Goal: Feedback & Contribution: Leave review/rating

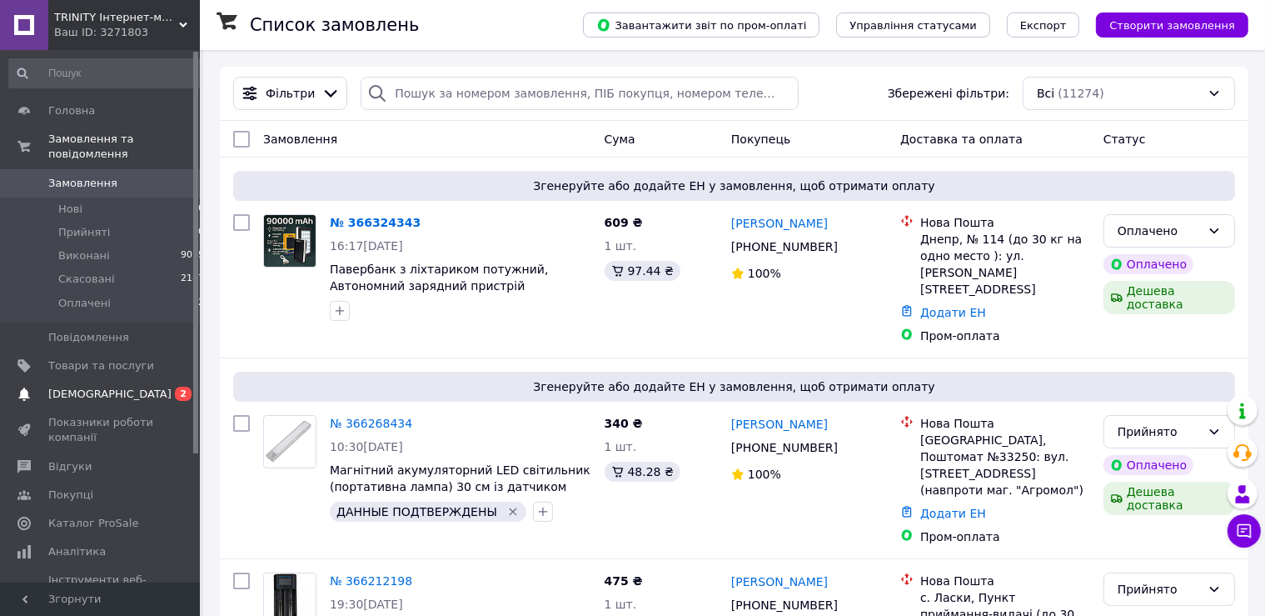
click at [92, 386] on span "[DEMOGRAPHIC_DATA]" at bounding box center [109, 393] width 123 height 15
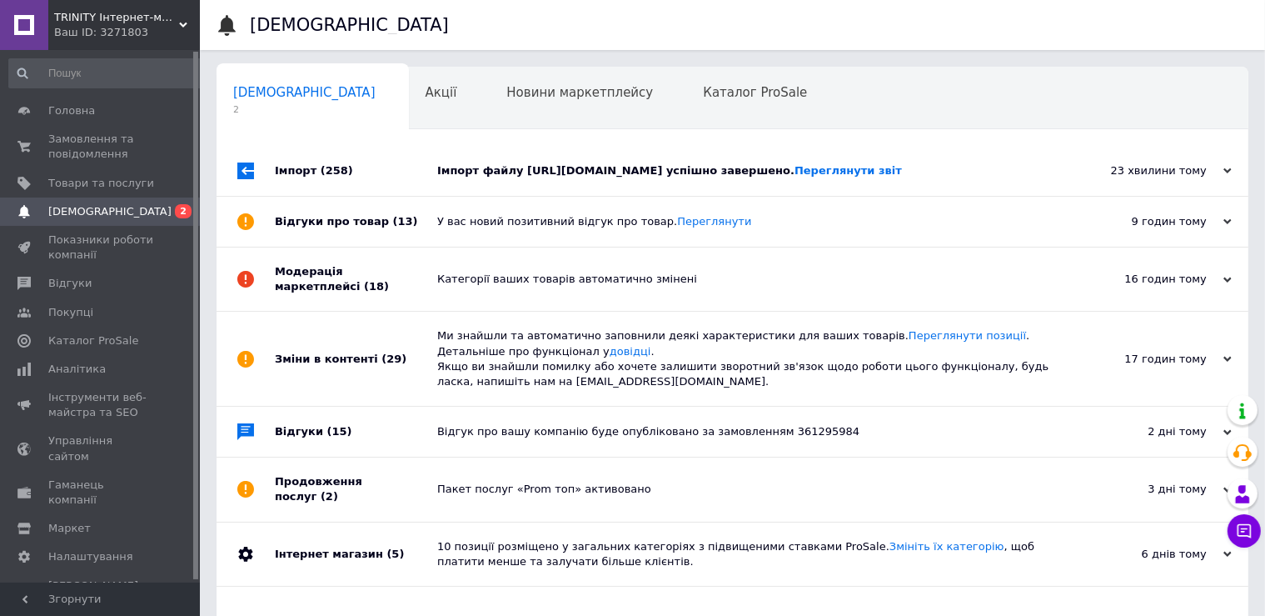
click at [641, 172] on div "Імпорт файлу https://do-bro.prom.ua/products_feed.xml?hash_tag=ba2f8ee46a7ede7d…" at bounding box center [751, 170] width 628 height 15
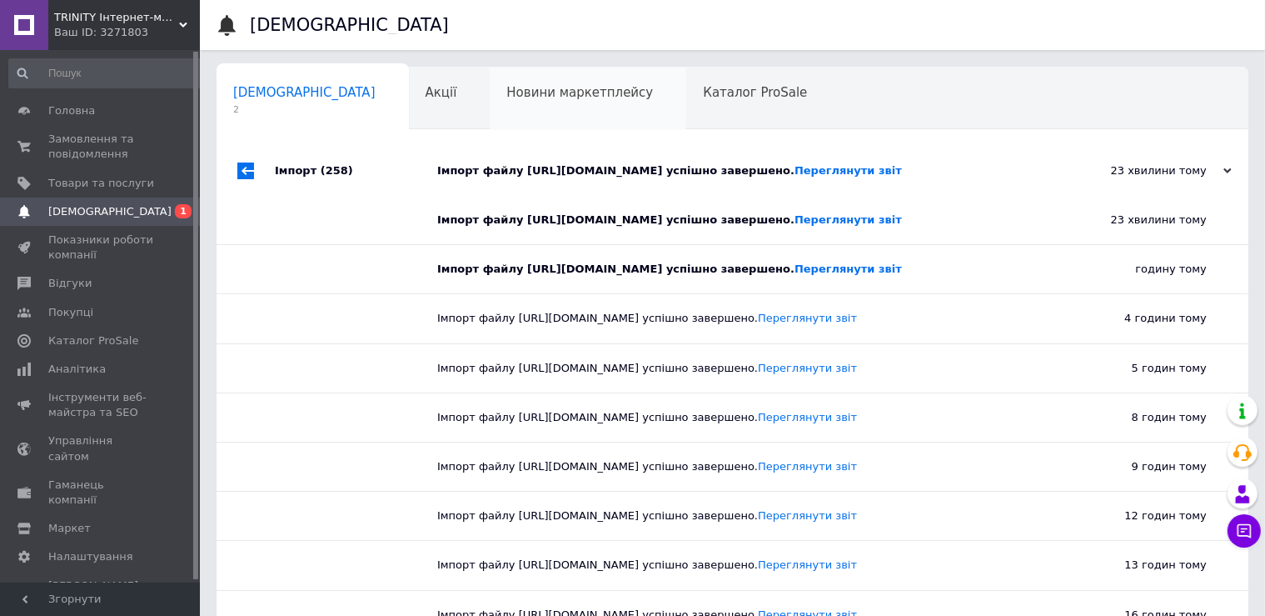
click at [506, 97] on span "Новини маркетплейсу" at bounding box center [579, 92] width 147 height 15
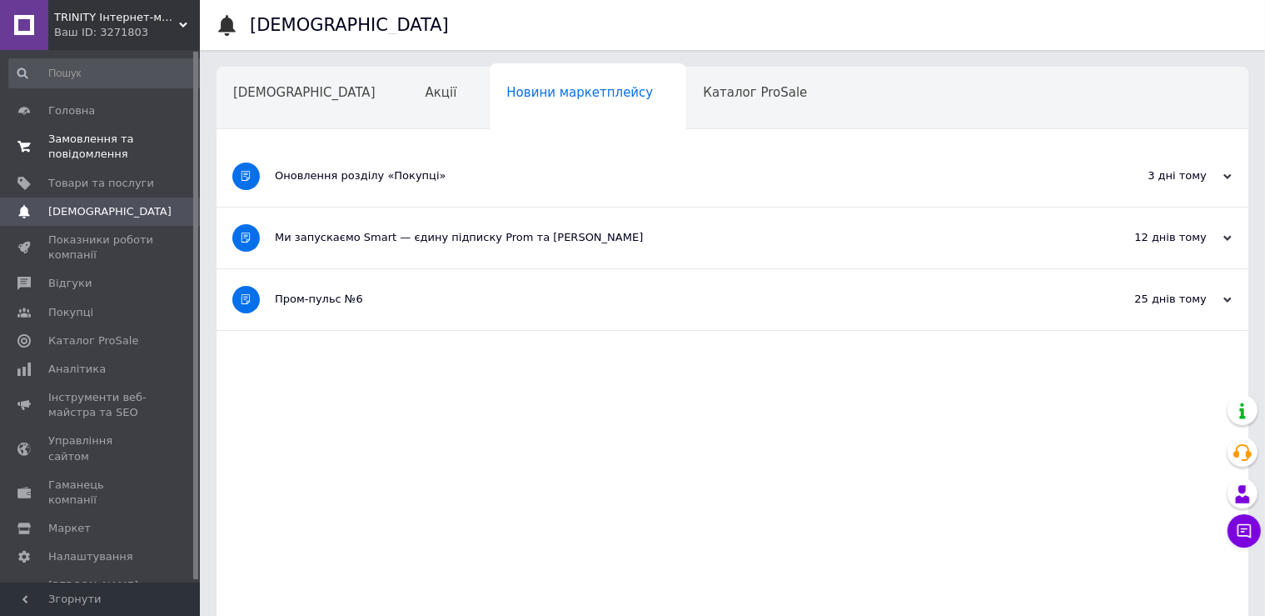
click at [99, 157] on span "Замовлення та повідомлення" at bounding box center [101, 147] width 106 height 30
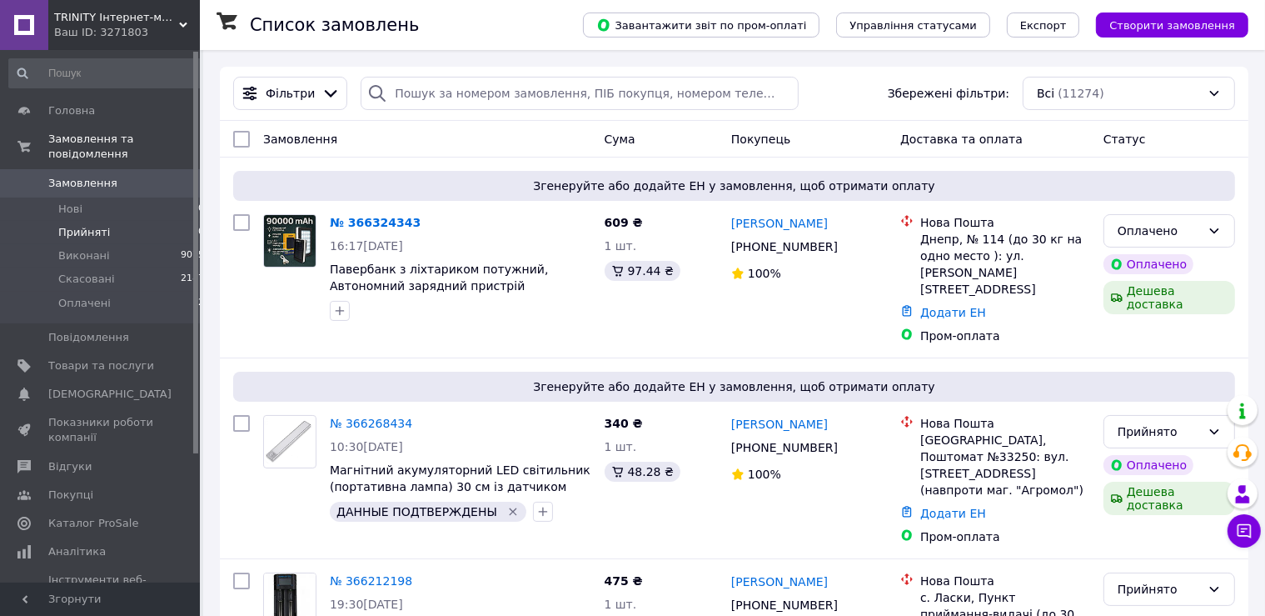
click at [78, 225] on span "Прийняті" at bounding box center [84, 232] width 52 height 15
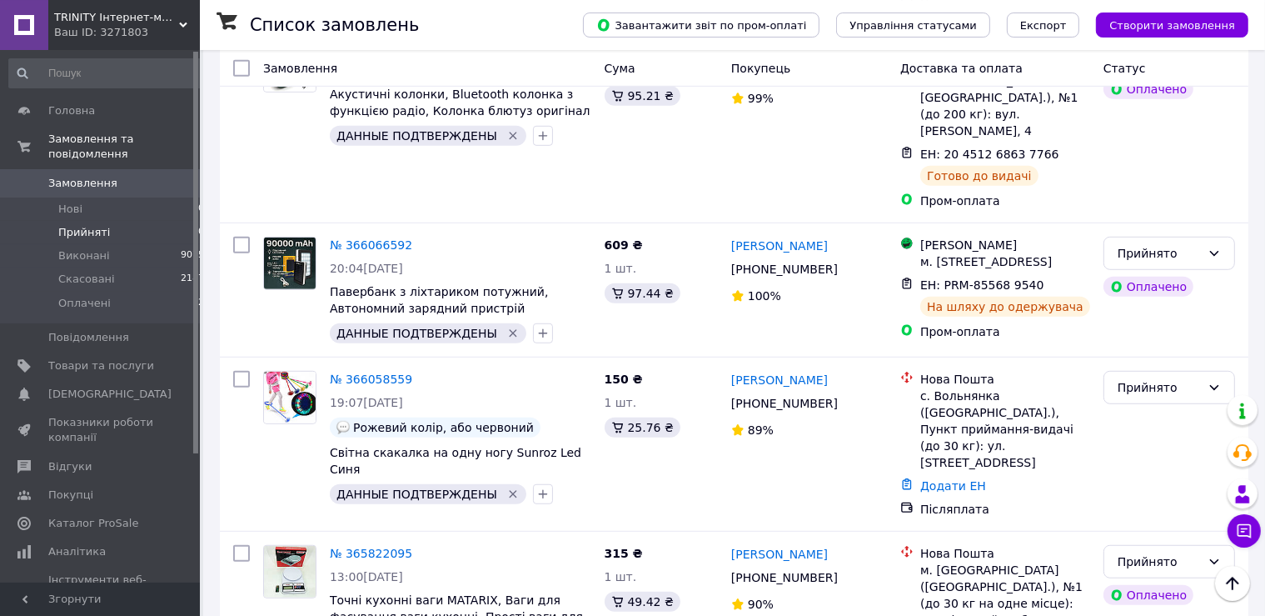
scroll to position [1185, 0]
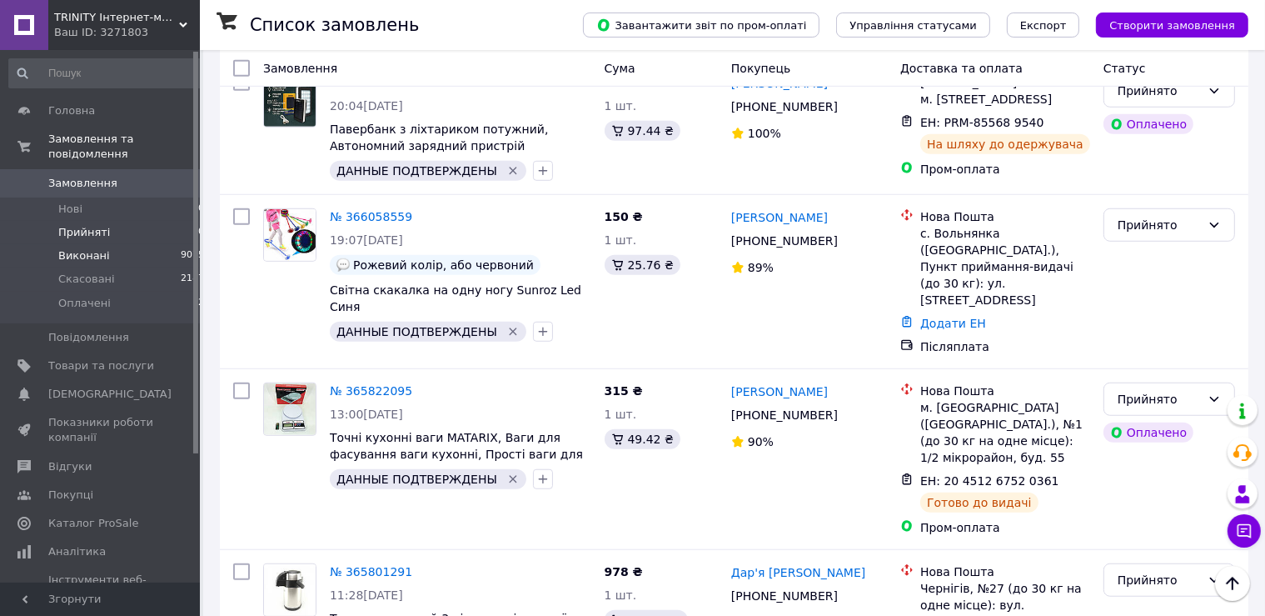
click at [94, 248] on span "Виконані" at bounding box center [84, 255] width 52 height 15
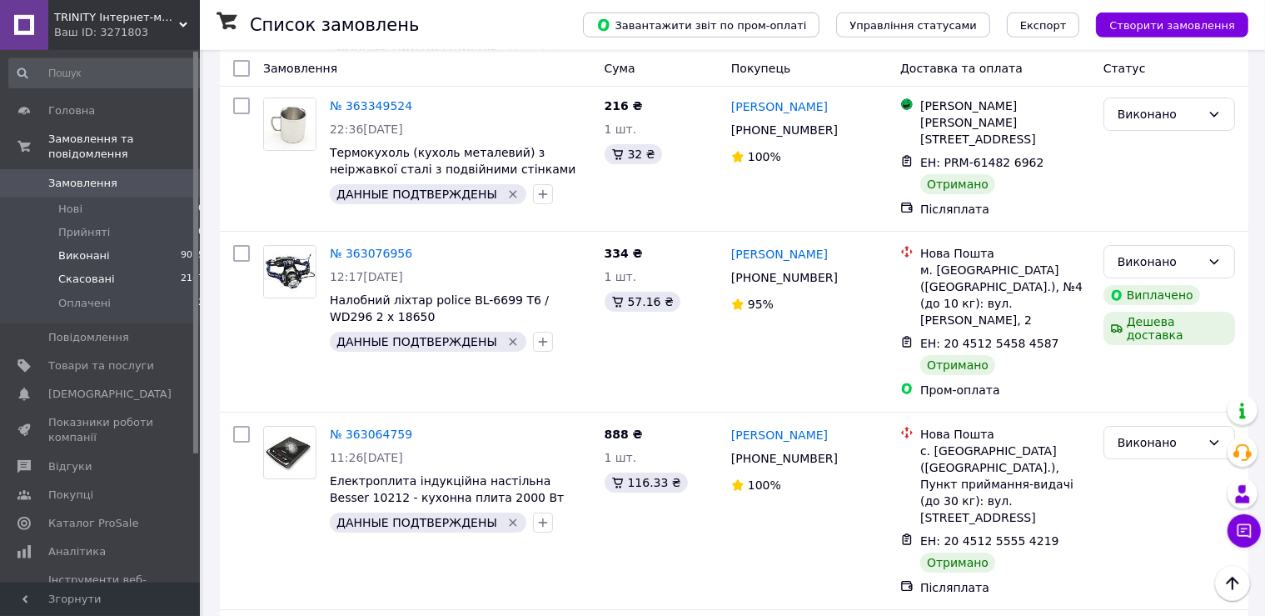
scroll to position [5980, 0]
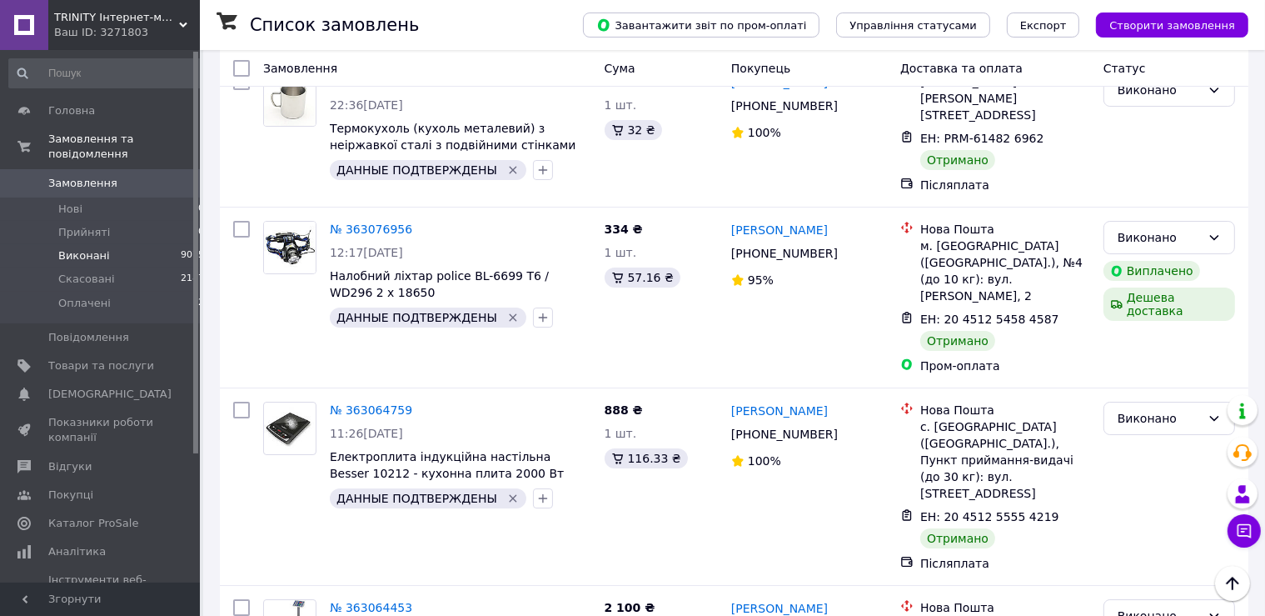
click at [92, 248] on span "Виконані" at bounding box center [84, 255] width 52 height 15
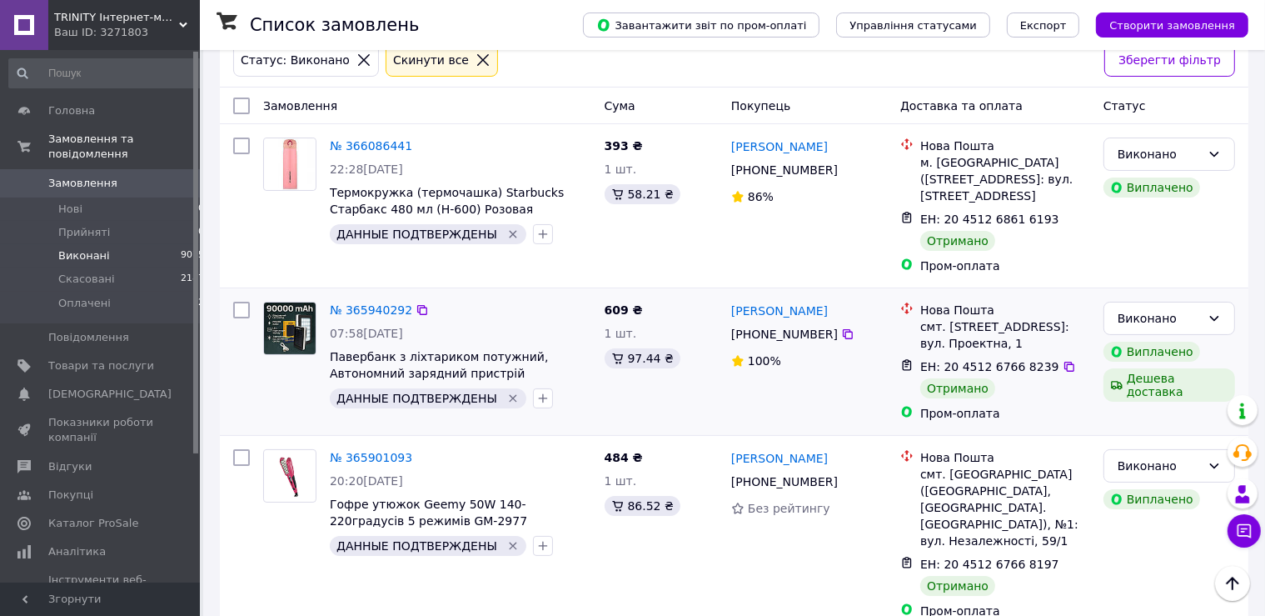
scroll to position [0, 0]
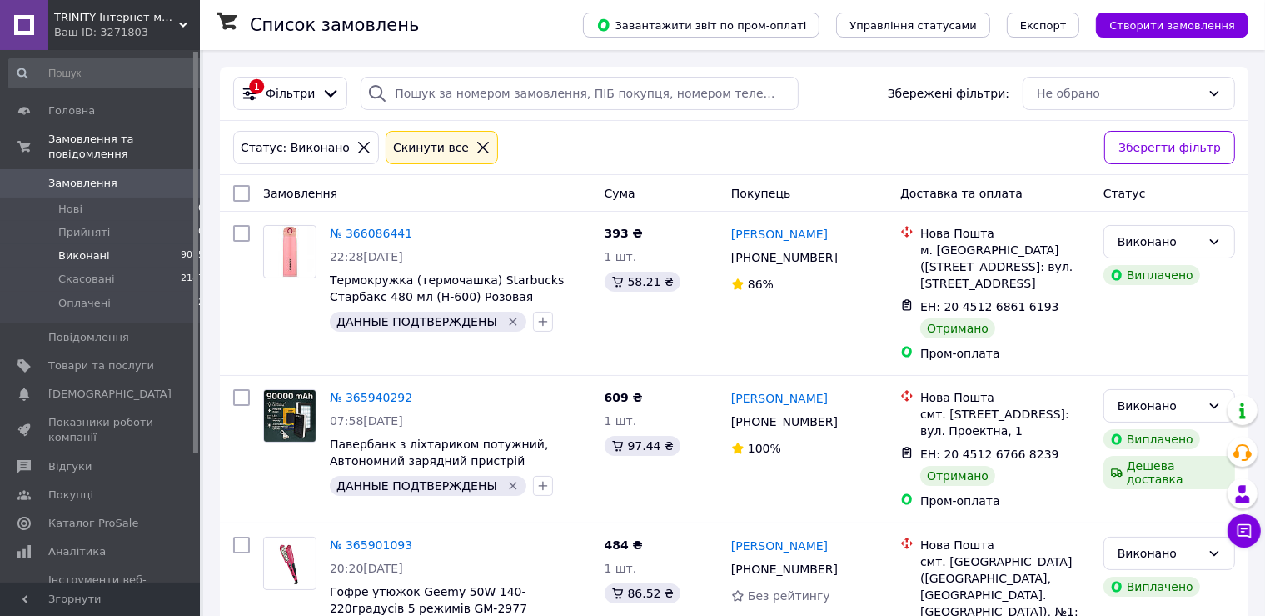
click at [72, 176] on span "Замовлення" at bounding box center [82, 183] width 69 height 15
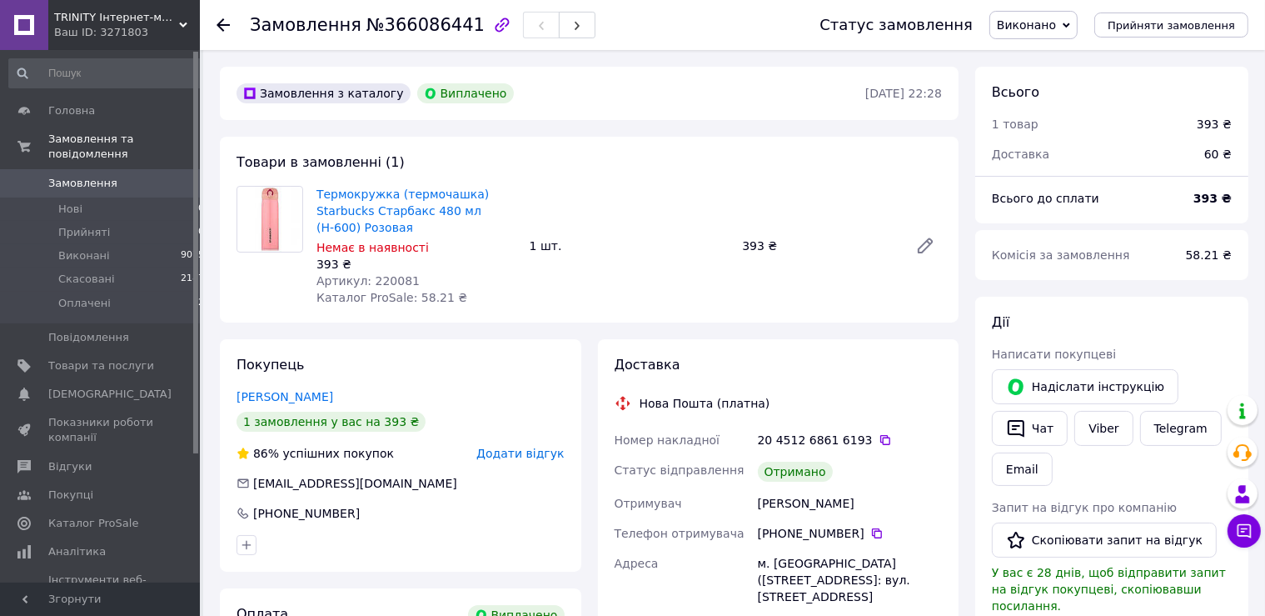
click at [546, 455] on span "Додати відгук" at bounding box center [519, 452] width 87 height 13
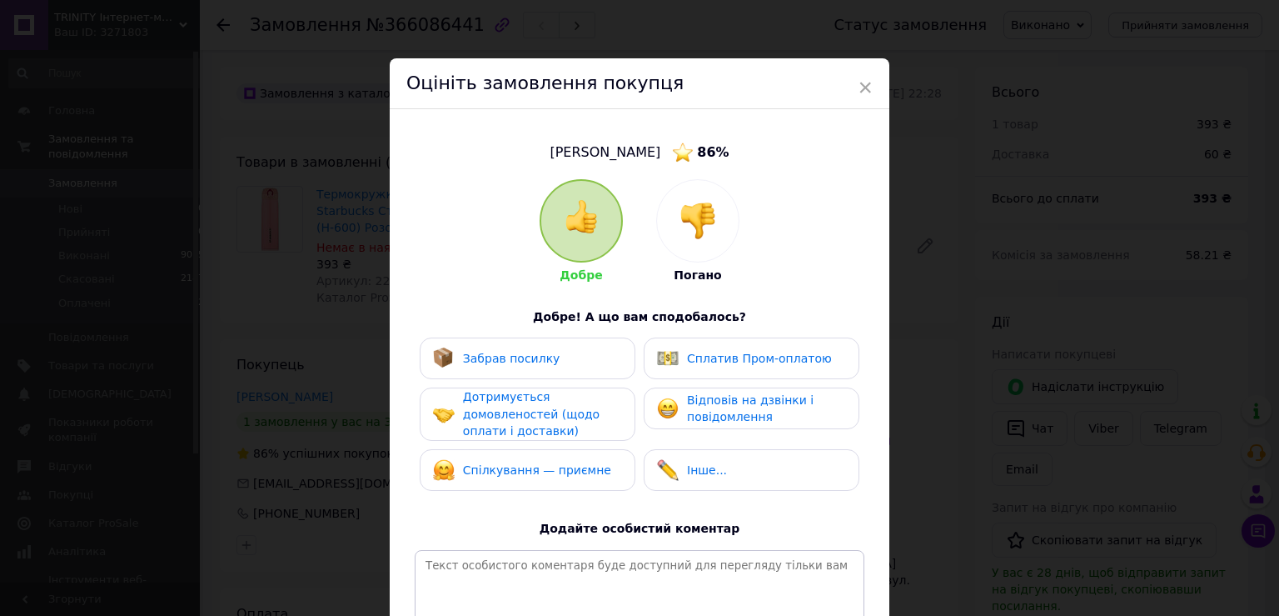
click at [567, 359] on div "Забрав посилку" at bounding box center [527, 358] width 189 height 22
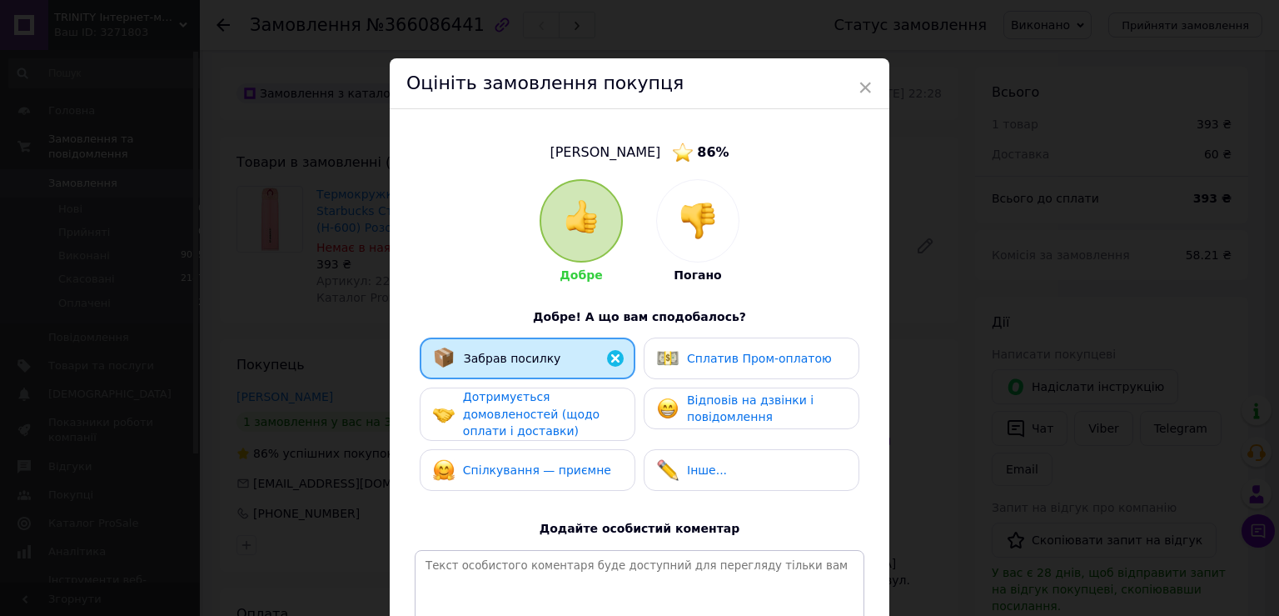
click at [566, 402] on div "Дотримується домовленостей (щодо оплати і доставки)" at bounding box center [542, 414] width 158 height 52
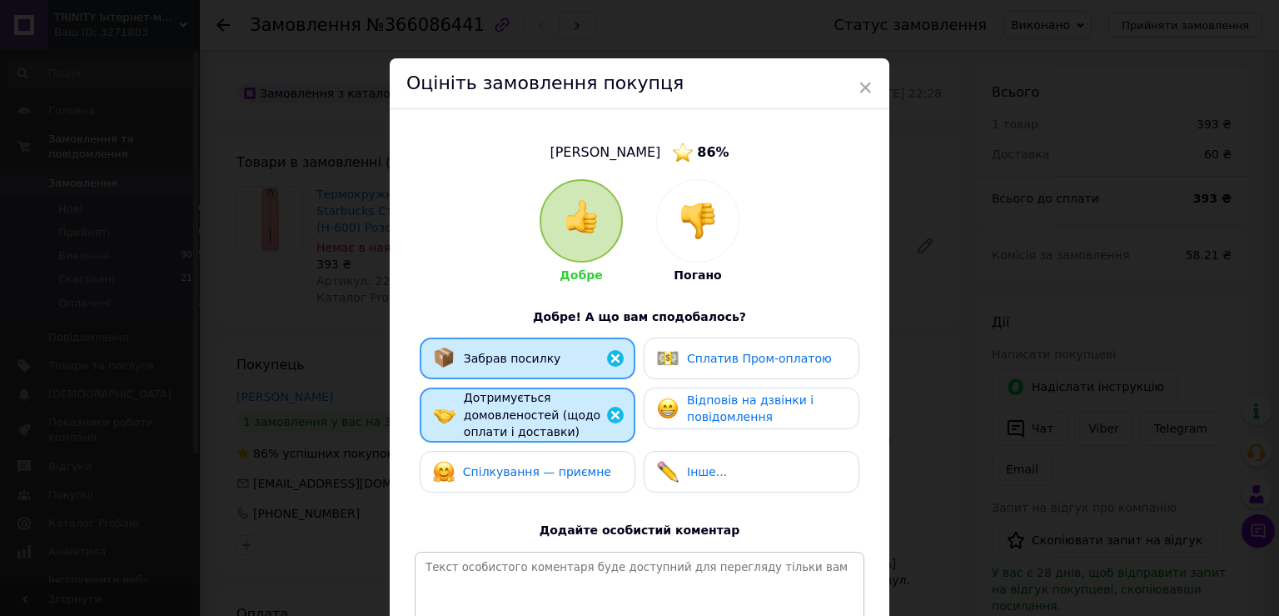
click at [566, 465] on span "Спілкування — приємне" at bounding box center [537, 471] width 148 height 13
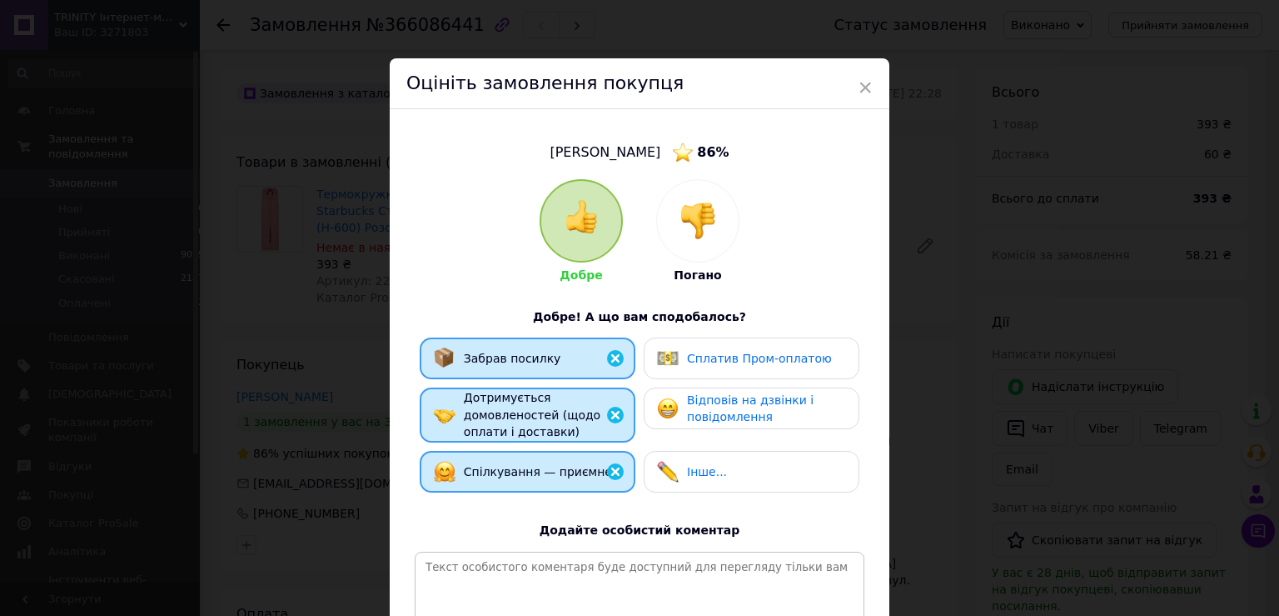
click at [736, 359] on span "Сплатив Пром-оплатою" at bounding box center [759, 357] width 145 height 13
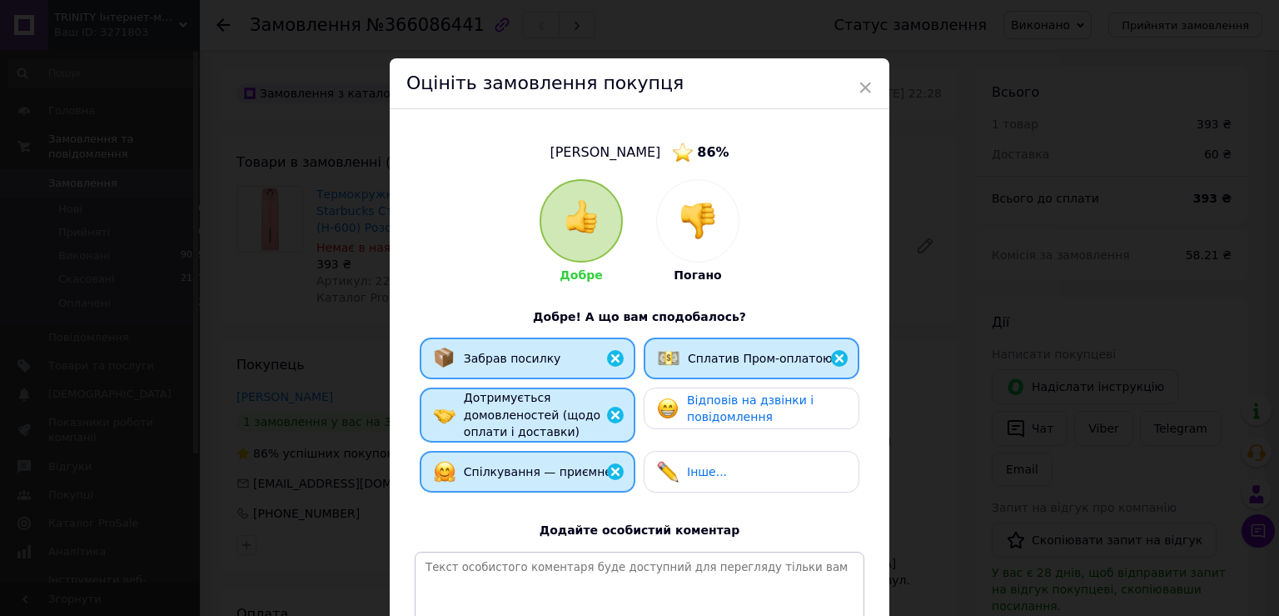
click at [705, 406] on span "Відповів на дзвінки і повідомлення" at bounding box center [750, 408] width 127 height 31
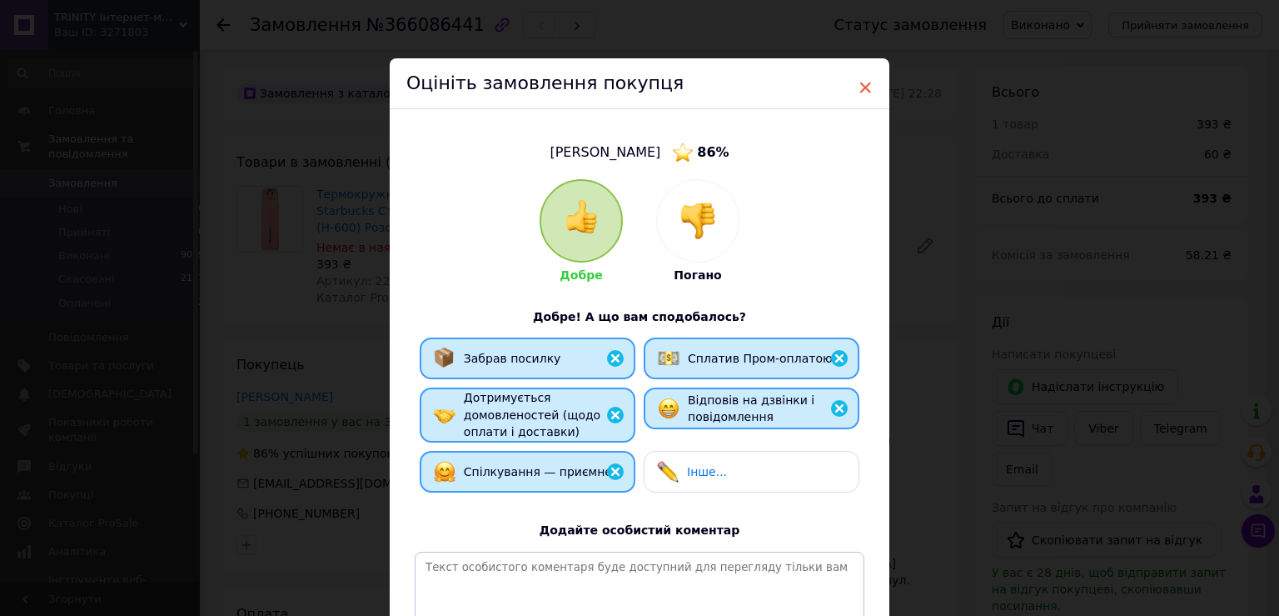
click at [861, 84] on span "×" at bounding box center [865, 87] width 15 height 28
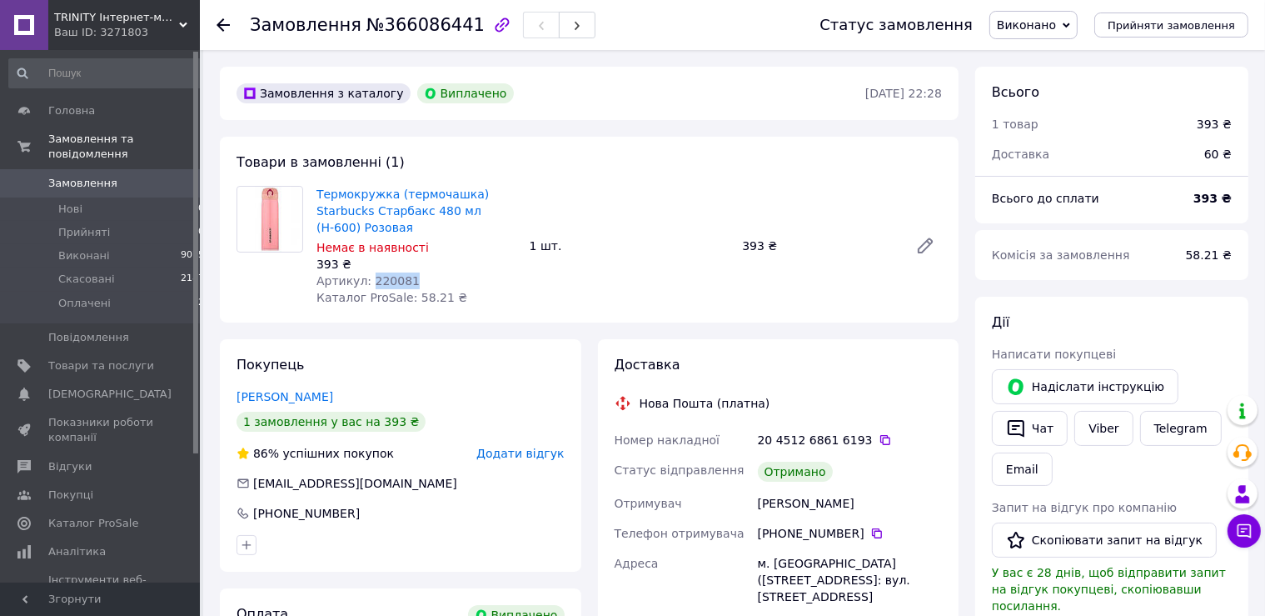
drag, startPoint x: 401, startPoint y: 278, endPoint x: 368, endPoint y: 277, distance: 33.4
click at [368, 277] on span "Артикул: 220081" at bounding box center [368, 280] width 103 height 13
copy span "220081"
click at [545, 455] on span "Додати відгук" at bounding box center [519, 452] width 87 height 13
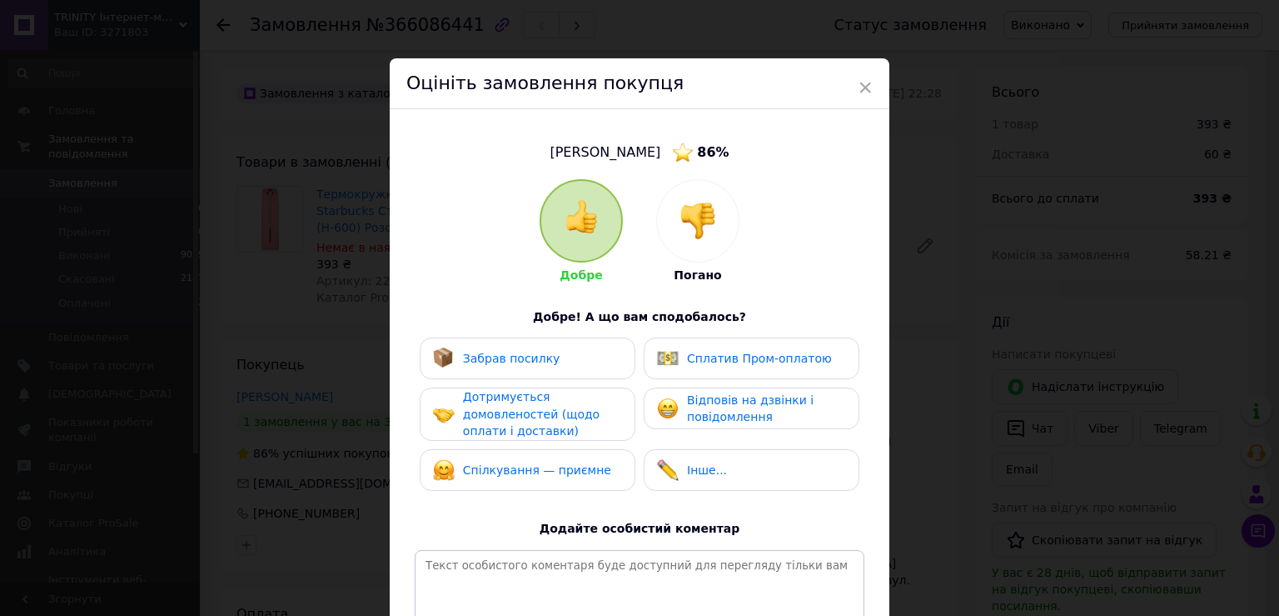
click at [579, 339] on div "Забрав посилку" at bounding box center [528, 358] width 216 height 42
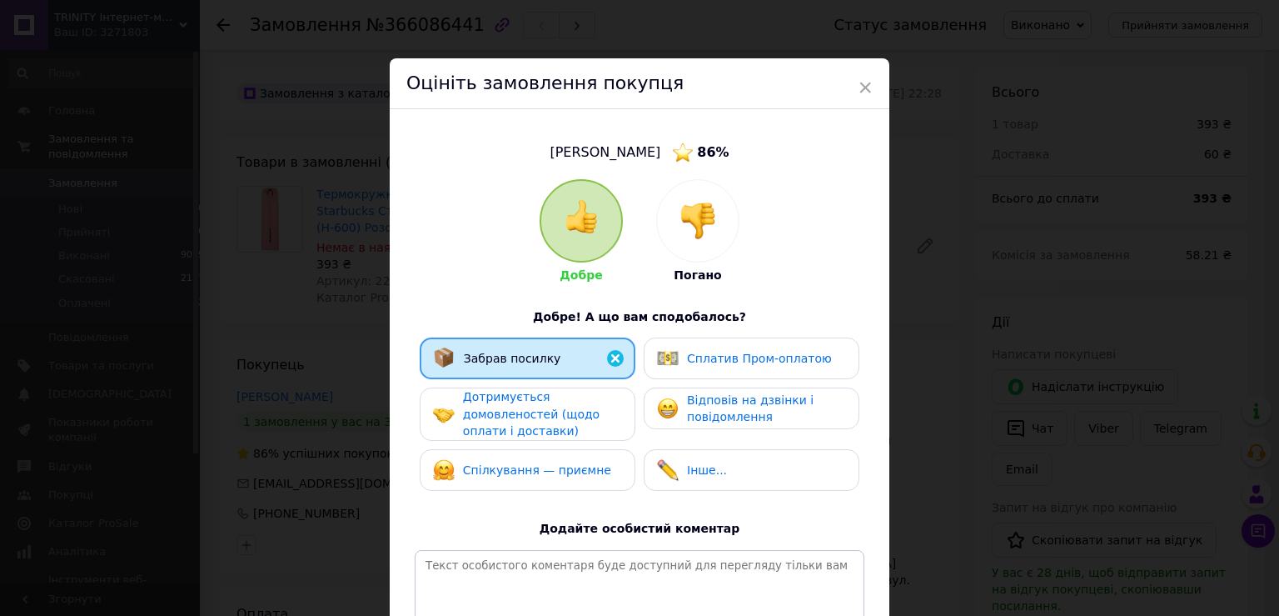
click at [564, 416] on span "Дотримується домовленостей (щодо оплати і доставки)" at bounding box center [531, 413] width 137 height 47
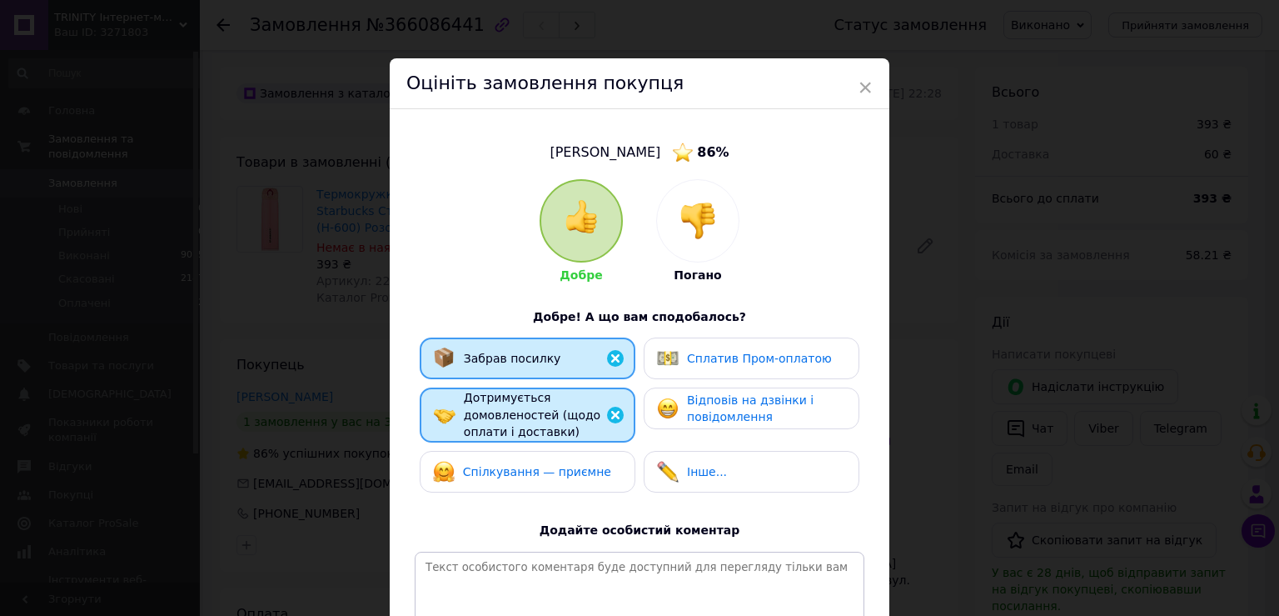
click at [552, 465] on span "Спілкування — приємне" at bounding box center [537, 471] width 148 height 13
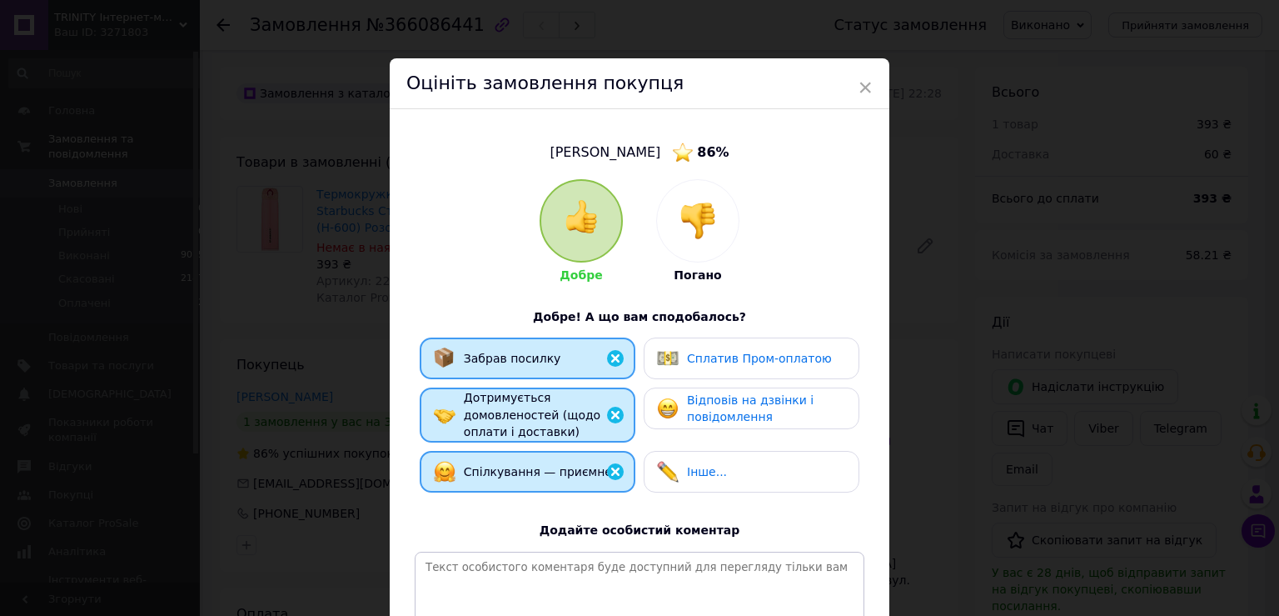
drag, startPoint x: 745, startPoint y: 354, endPoint x: 725, endPoint y: 418, distance: 67.2
click at [744, 354] on span "Сплатив Пром-оплатою" at bounding box center [759, 357] width 145 height 13
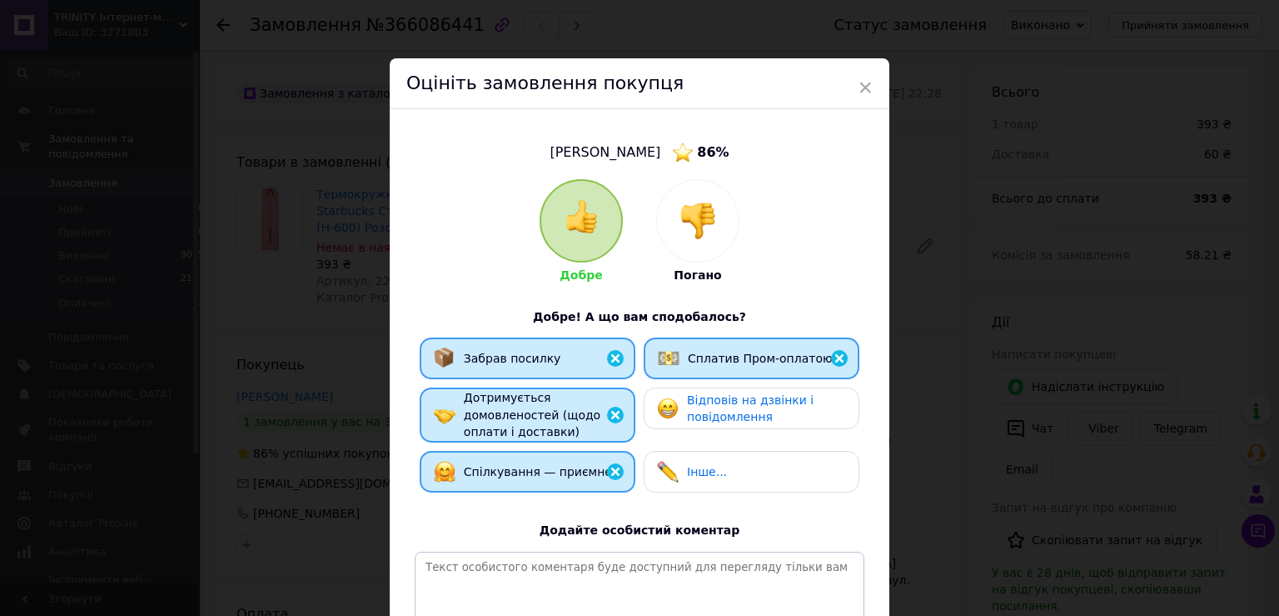
click at [724, 421] on span "Відповів на дзвінки і повідомлення" at bounding box center [750, 408] width 127 height 31
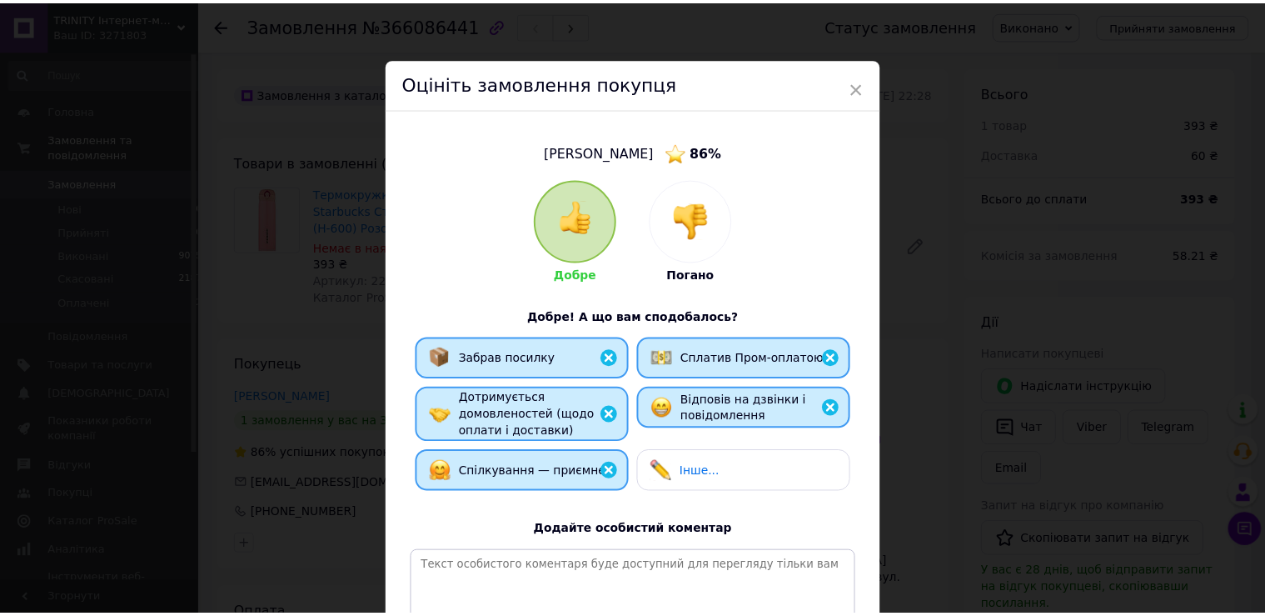
scroll to position [236, 0]
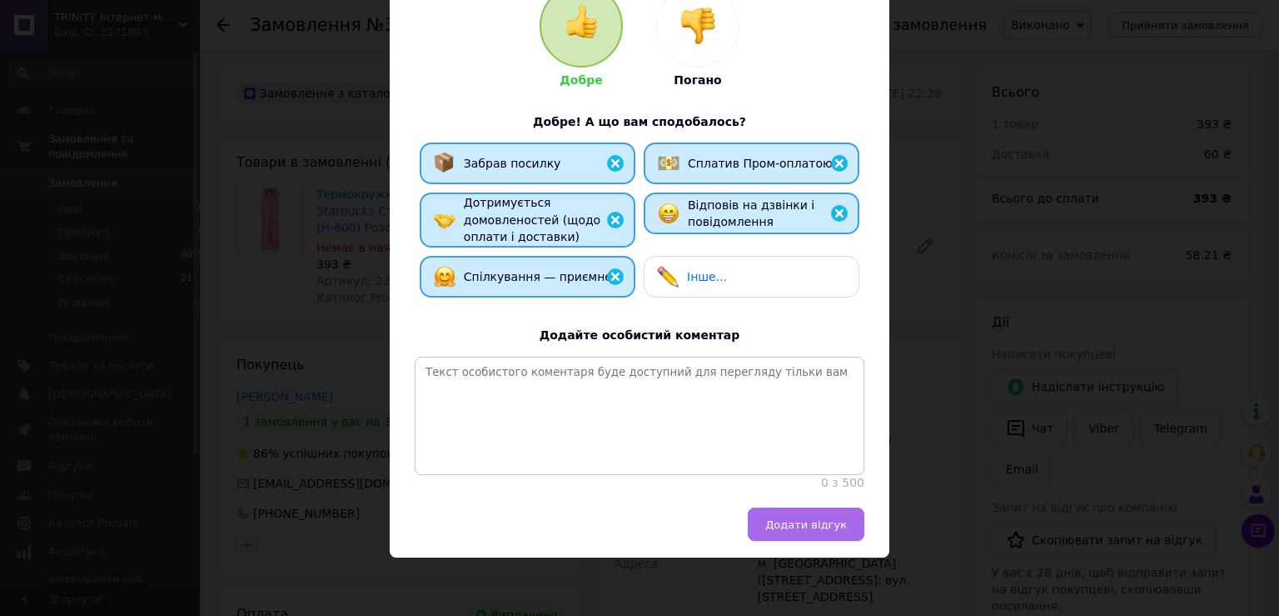
click at [809, 532] on button "Додати відгук" at bounding box center [806, 523] width 117 height 33
